Goal: Task Accomplishment & Management: Manage account settings

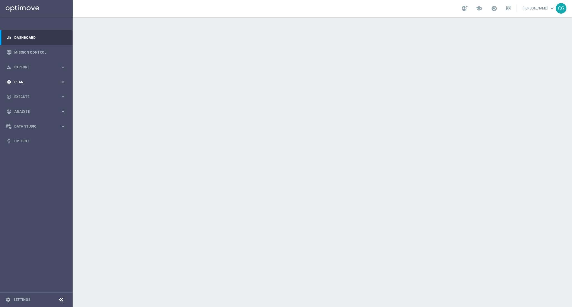
click at [20, 83] on span "Plan" at bounding box center [37, 81] width 46 height 3
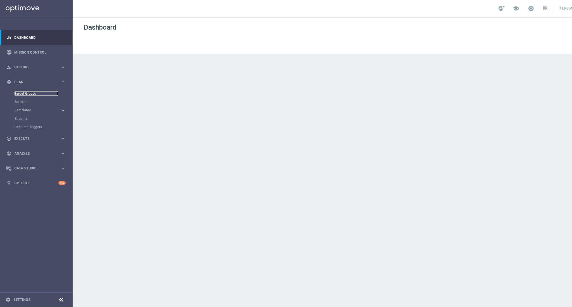
click at [23, 94] on link "Target Groups" at bounding box center [37, 93] width 44 height 4
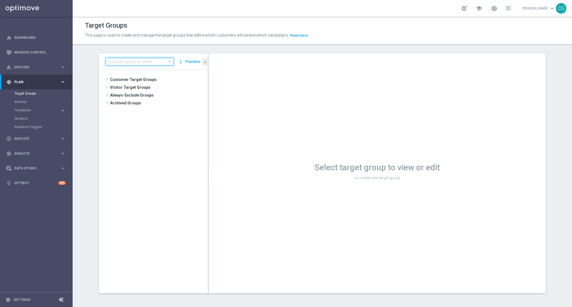
click at [150, 63] on input at bounding box center [140, 62] width 68 height 8
drag, startPoint x: 150, startPoint y: 63, endPoint x: 85, endPoint y: 60, distance: 64.8
click at [88, 60] on div "cash back close more_vert Prioritize No items or folders found. chevron_left Se…" at bounding box center [322, 178] width 469 height 248
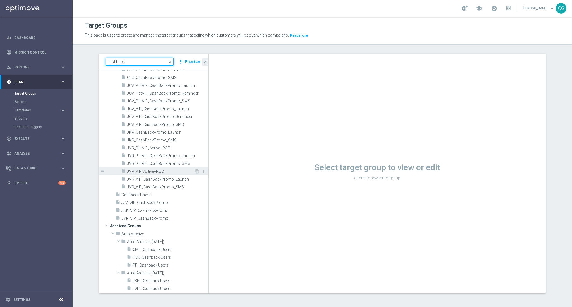
scroll to position [186, 0]
type input "cashback"
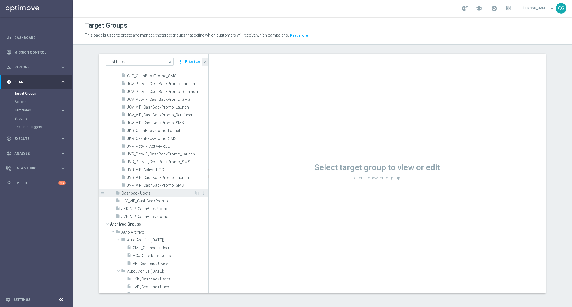
click at [143, 191] on span "Cashback Users" at bounding box center [157, 193] width 73 height 5
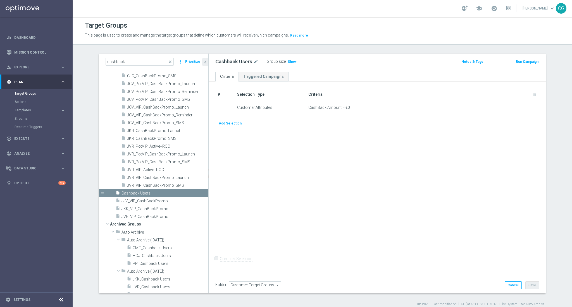
click at [288, 60] on span "Show" at bounding box center [292, 62] width 9 height 4
